Goal: Information Seeking & Learning: Understand process/instructions

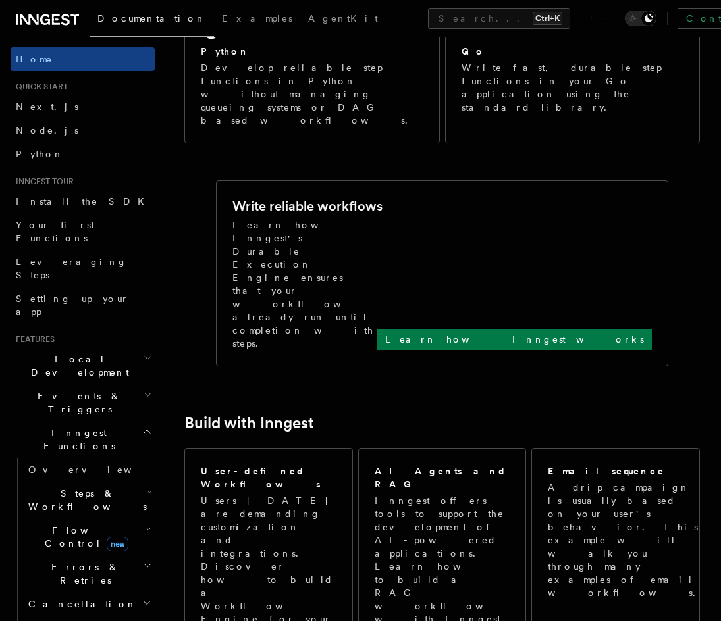
scroll to position [150, 0]
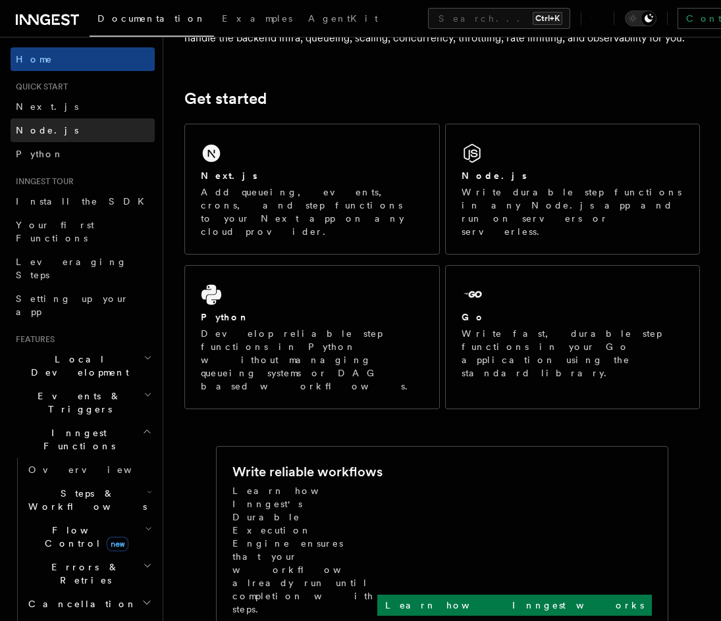
click at [57, 122] on link "Node.js" at bounding box center [83, 130] width 144 height 24
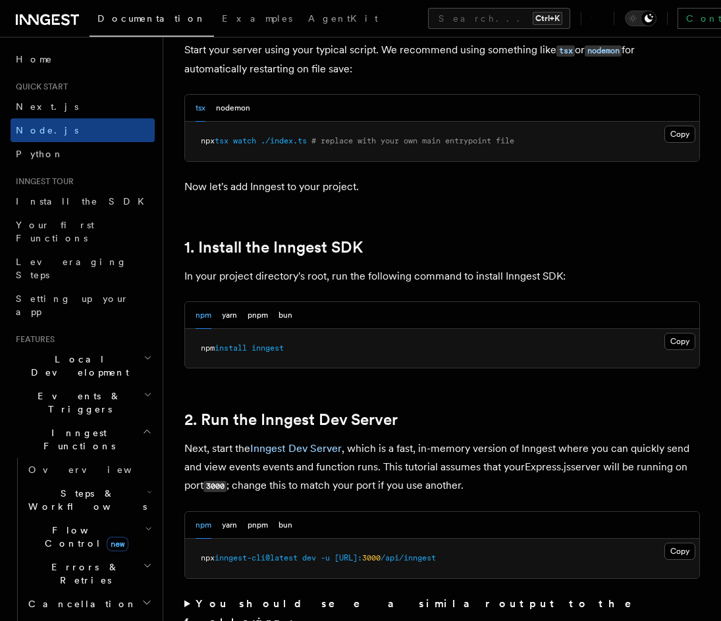
scroll to position [658, 0]
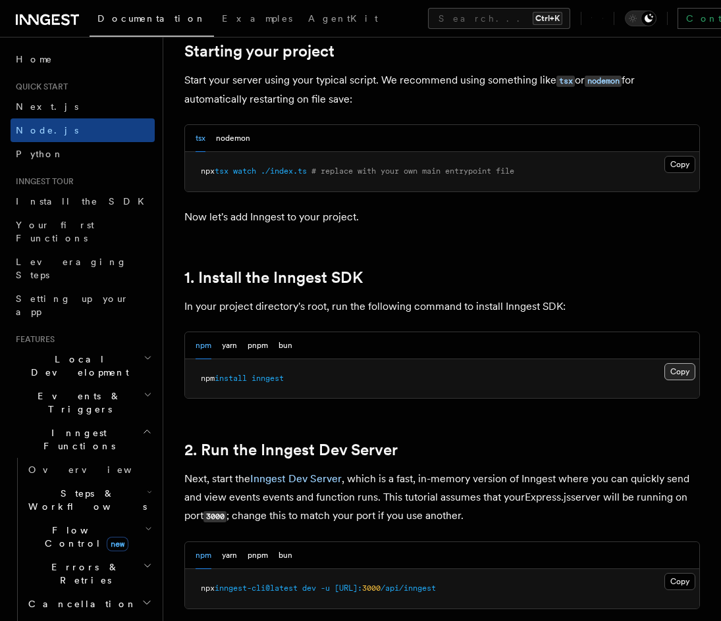
click at [678, 372] on button "Copy Copied" at bounding box center [679, 371] width 31 height 17
drag, startPoint x: 220, startPoint y: 248, endPoint x: 242, endPoint y: 263, distance: 27.0
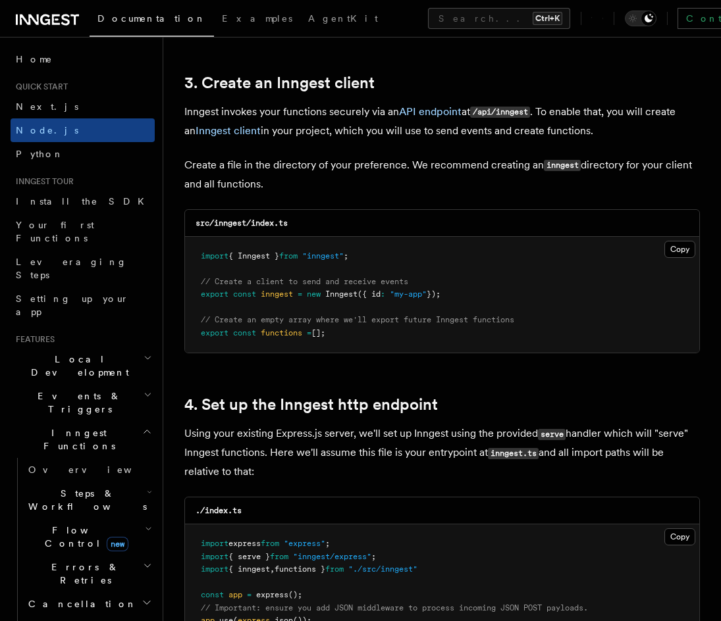
scroll to position [1645, 0]
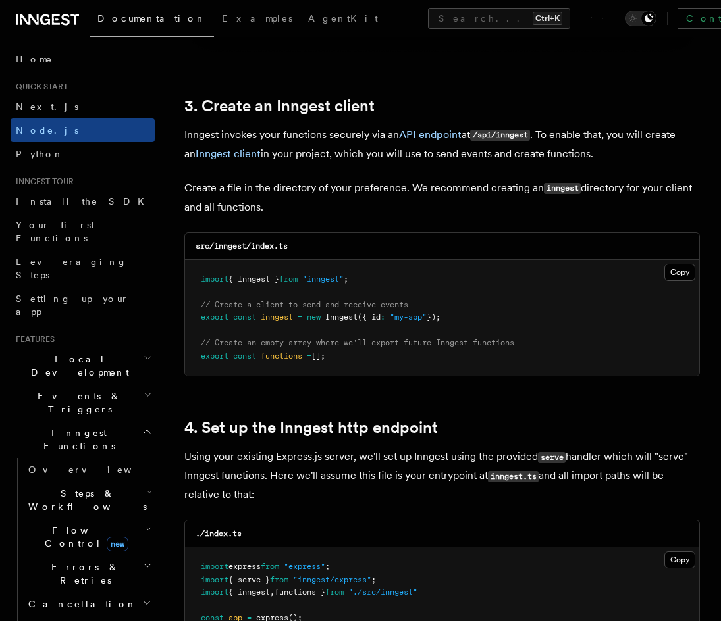
click at [678, 272] on button "Copy Copied" at bounding box center [679, 272] width 31 height 17
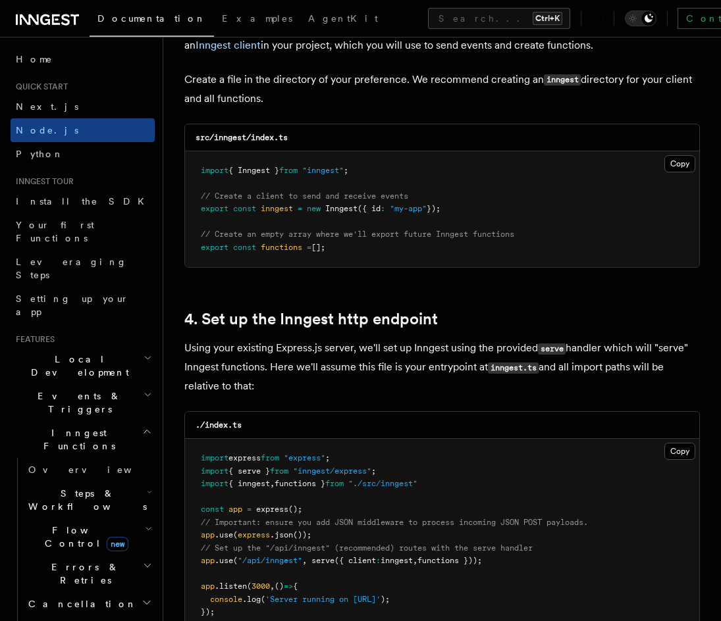
scroll to position [1737, 0]
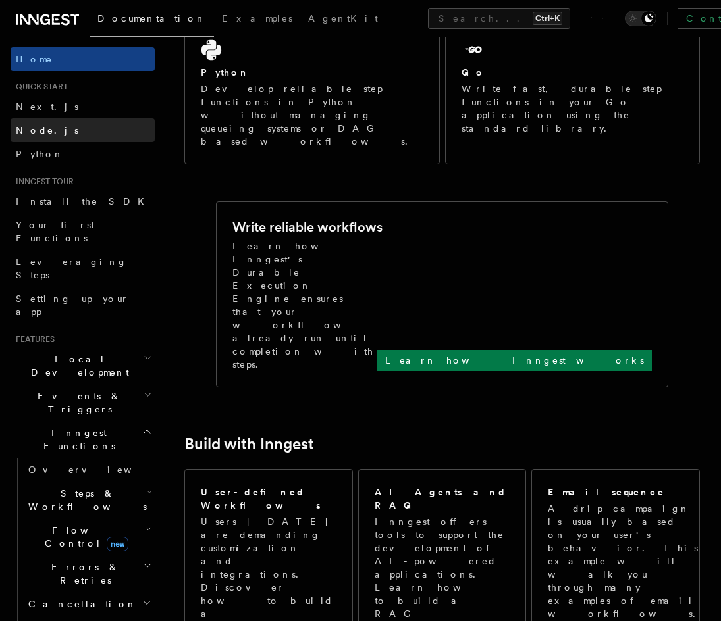
click at [78, 132] on link "Node.js" at bounding box center [83, 130] width 144 height 24
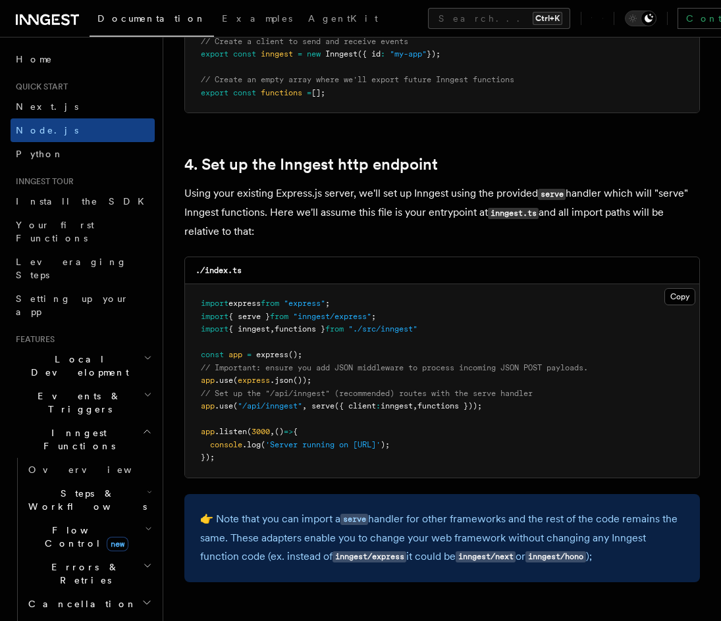
scroll to position [1974, 0]
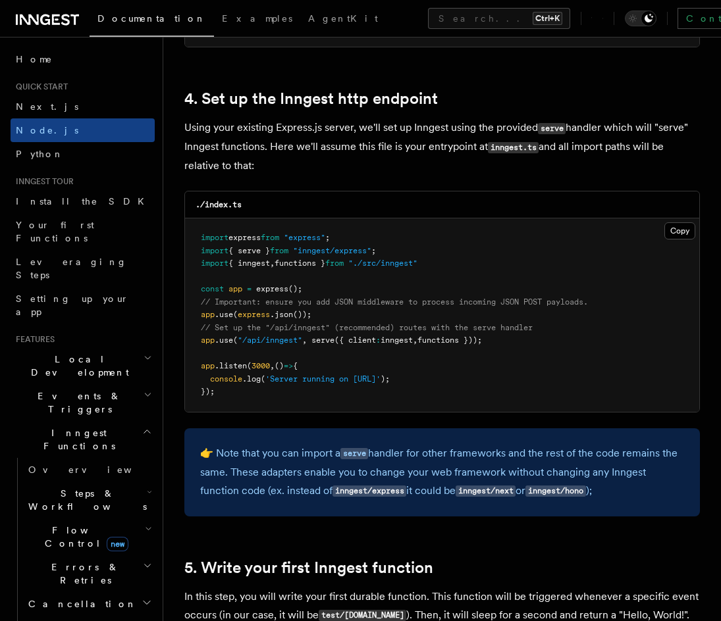
drag, startPoint x: 503, startPoint y: 340, endPoint x: 191, endPoint y: 337, distance: 312.6
click at [191, 337] on pre "import express from "express" ; import { serve } from "inngest/express" ; impor…" at bounding box center [442, 314] width 514 height 193
copy span "app .use ( "/api/inngest" , serve ({ client : inngest , functions }));"
drag, startPoint x: 392, startPoint y: 251, endPoint x: 195, endPoint y: 246, distance: 196.1
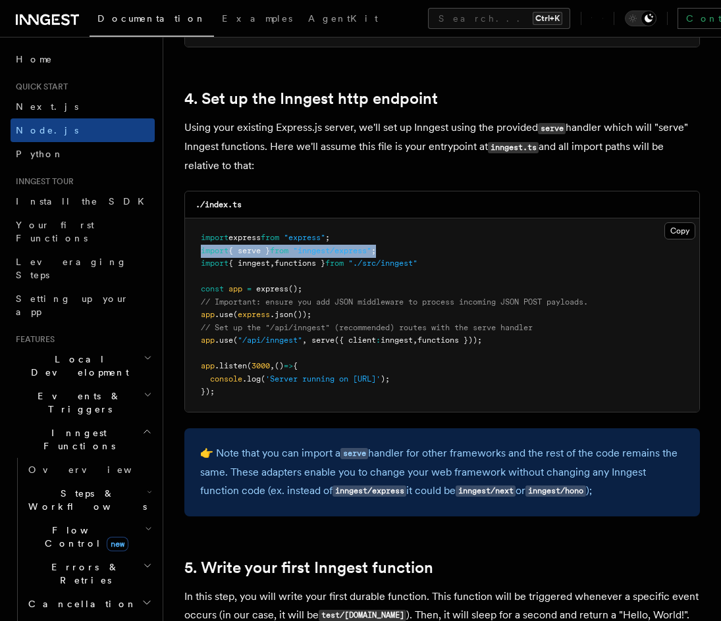
click at [197, 246] on pre "import express from "express" ; import { serve } from "inngest/express" ; impor…" at bounding box center [442, 314] width 514 height 193
copy span "import { serve } from "inngest/express" ;"
